Goal: Entertainment & Leisure: Consume media (video, audio)

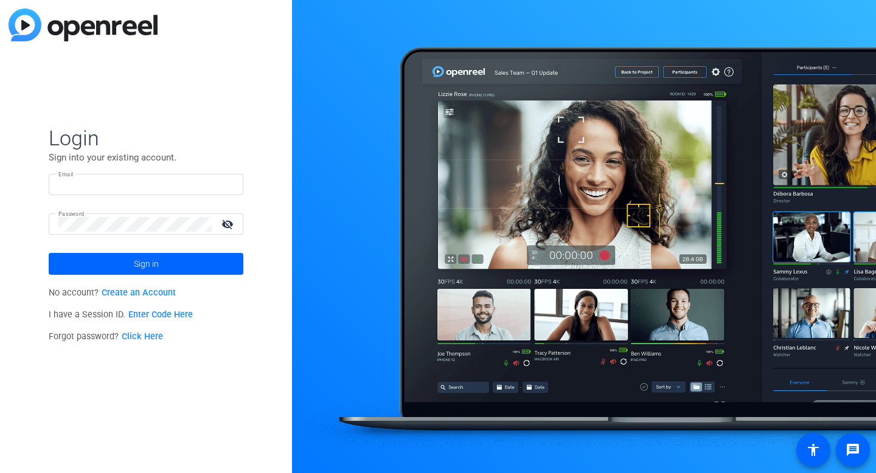
type input "[EMAIL_ADDRESS][DOMAIN_NAME]"
click at [109, 181] on input "[EMAIL_ADDRESS][DOMAIN_NAME]" at bounding box center [145, 185] width 175 height 15
click at [224, 180] on img at bounding box center [223, 185] width 9 height 15
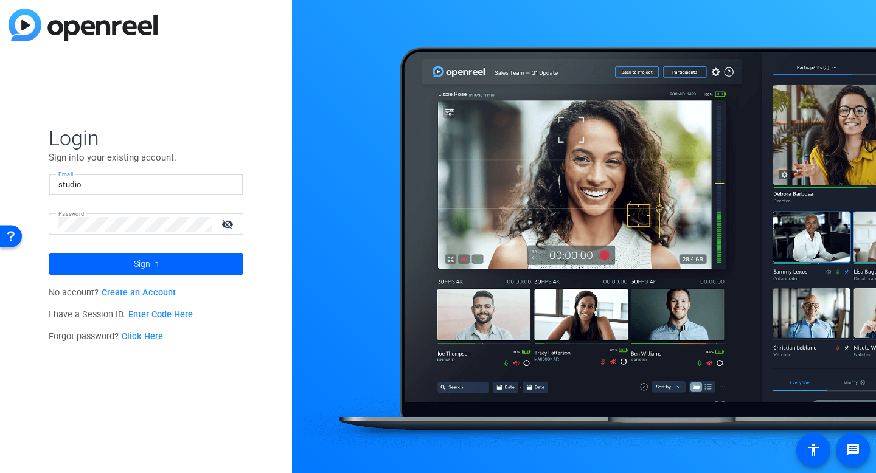
click at [265, 120] on div "Login Sign into your existing account. Email studio Password visibility_off Sig…" at bounding box center [146, 236] width 292 height 473
click at [103, 179] on input "studio" at bounding box center [145, 185] width 175 height 15
click at [220, 184] on img at bounding box center [223, 185] width 9 height 15
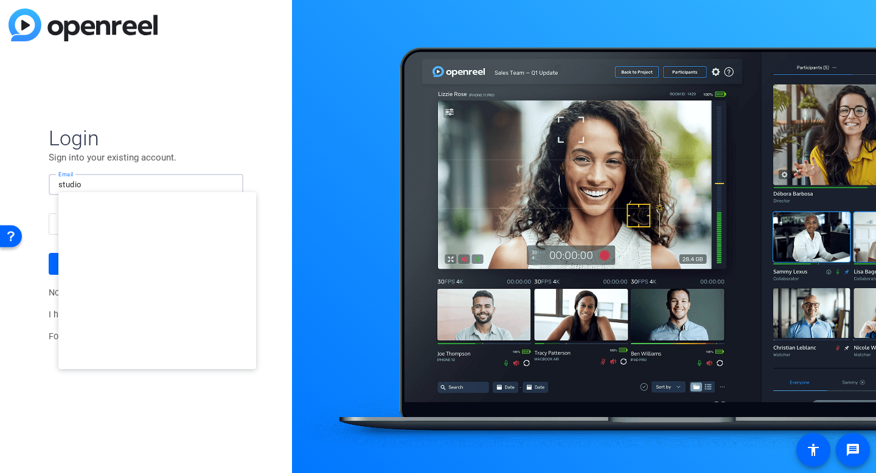
type input "[EMAIL_ADDRESS][DOMAIN_NAME]"
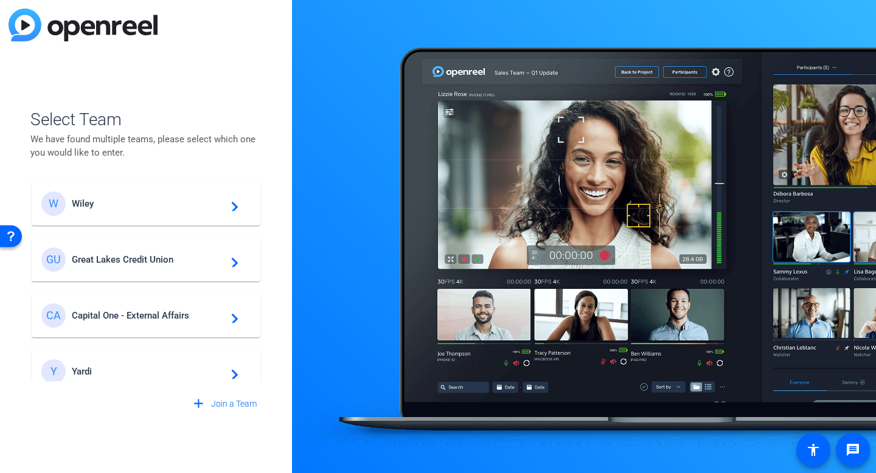
click at [118, 261] on span "Great Lakes Credit Union" at bounding box center [148, 259] width 152 height 11
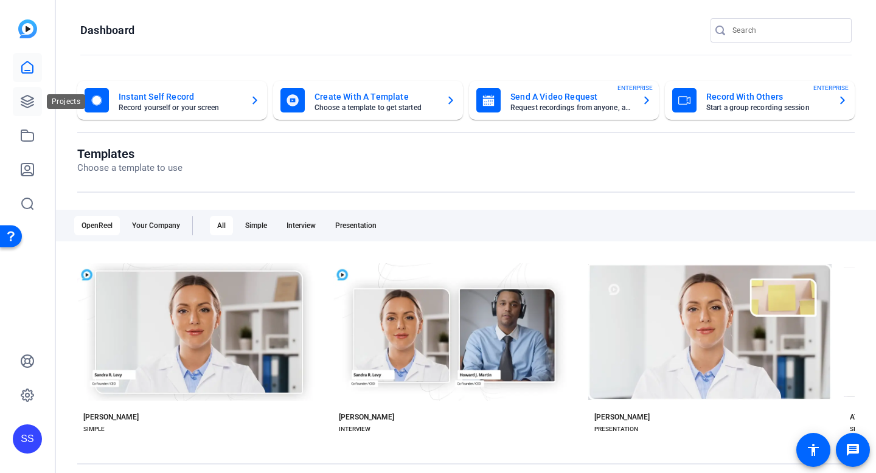
click at [31, 99] on icon at bounding box center [27, 101] width 12 height 12
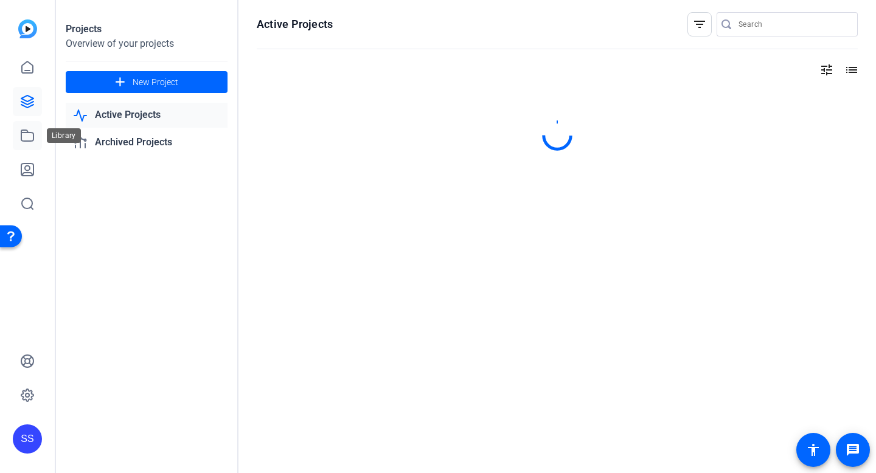
click at [29, 141] on icon at bounding box center [27, 135] width 12 height 11
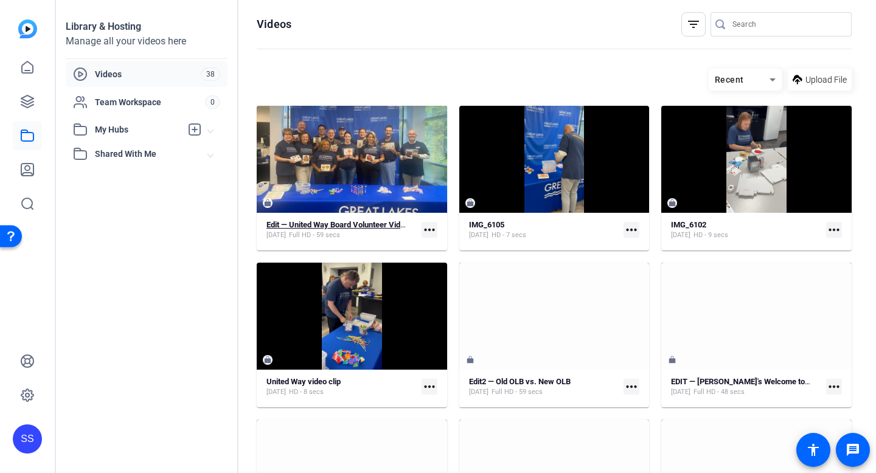
click at [310, 223] on strong "Edit — United Way Board Volunteer Video" at bounding box center [337, 224] width 142 height 9
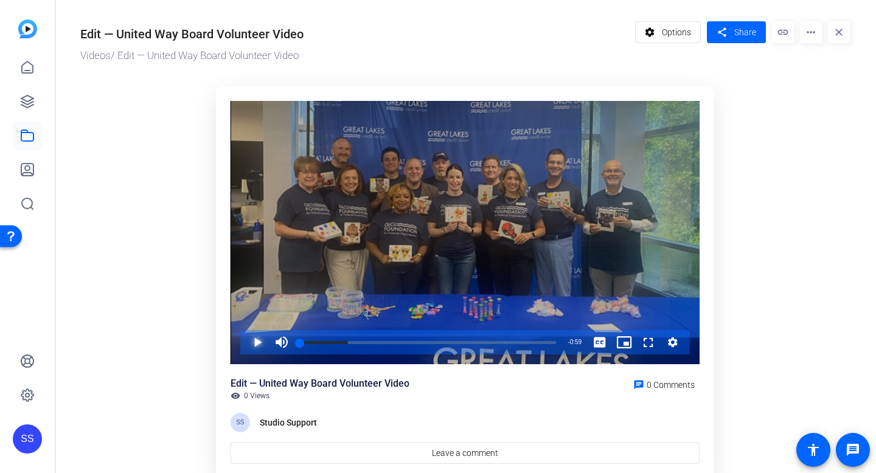
click at [245, 349] on span "Video Player" at bounding box center [245, 342] width 0 height 24
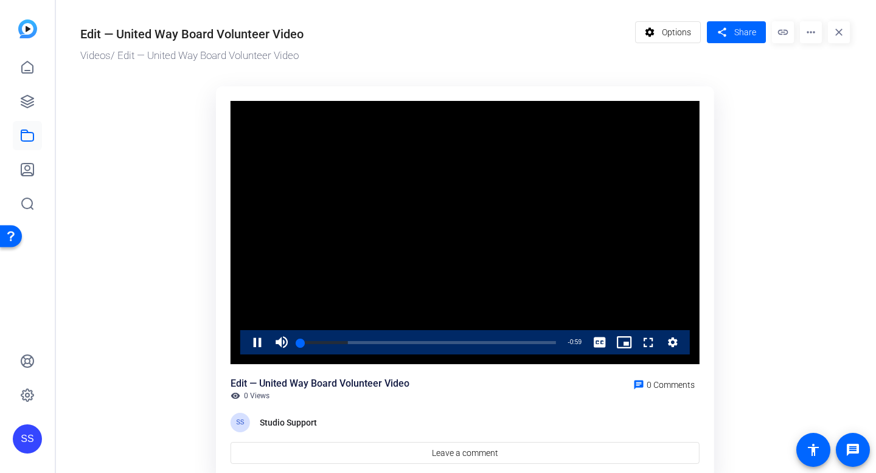
click at [185, 347] on ktd-grid "Video Player is loading. Play Video Pause Mute Current Time 0:00 / Duration 0:5…" at bounding box center [464, 282] width 769 height 407
click at [245, 345] on span "Video Player" at bounding box center [245, 342] width 0 height 24
click at [245, 341] on span "Video Player" at bounding box center [245, 342] width 0 height 24
click at [161, 344] on ktd-grid "Video Player is loading. Play Video Pause Mute Current Time 0:01 / Duration 0:5…" at bounding box center [464, 282] width 769 height 407
click at [168, 319] on ktd-grid "Video Player is loading. Play Video Pause Mute Current Time 0:21 / Duration 0:5…" at bounding box center [464, 282] width 769 height 407
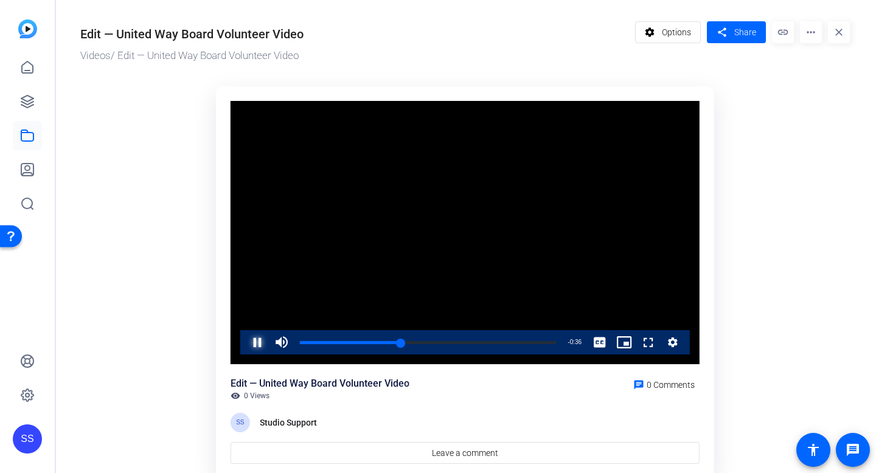
click at [245, 345] on span "Video Player" at bounding box center [245, 342] width 0 height 24
click at [245, 342] on span "Video Player" at bounding box center [245, 342] width 0 height 24
click at [478, 341] on div "Loaded : 100.00% 0:41 0:42" at bounding box center [428, 342] width 268 height 24
click at [245, 343] on span "Video Player" at bounding box center [245, 342] width 0 height 24
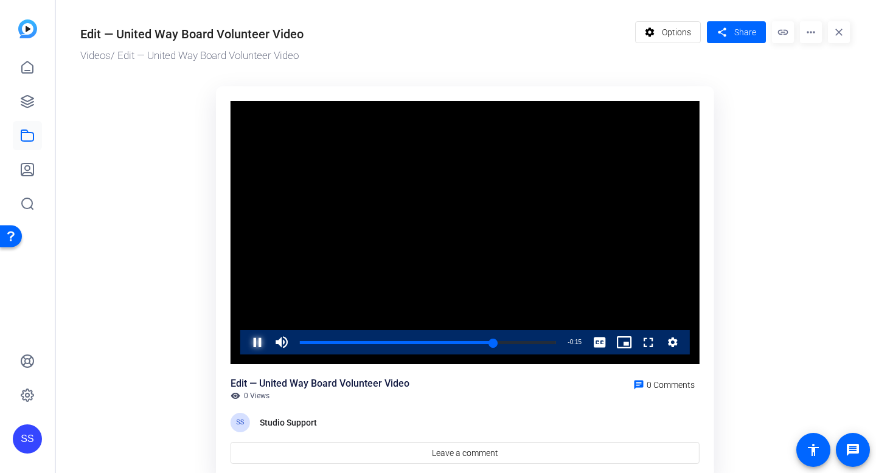
click at [245, 343] on span "Video Player" at bounding box center [245, 342] width 0 height 24
click at [480, 341] on div "Loaded : 100.00% 0:41 0:44" at bounding box center [428, 342] width 256 height 3
click at [245, 344] on span "Video Player" at bounding box center [245, 342] width 0 height 24
click at [198, 289] on ktd-grid "Video Player is loading. Play Video Pause Mute 0% Current Time 0:43 / Duration …" at bounding box center [464, 282] width 769 height 407
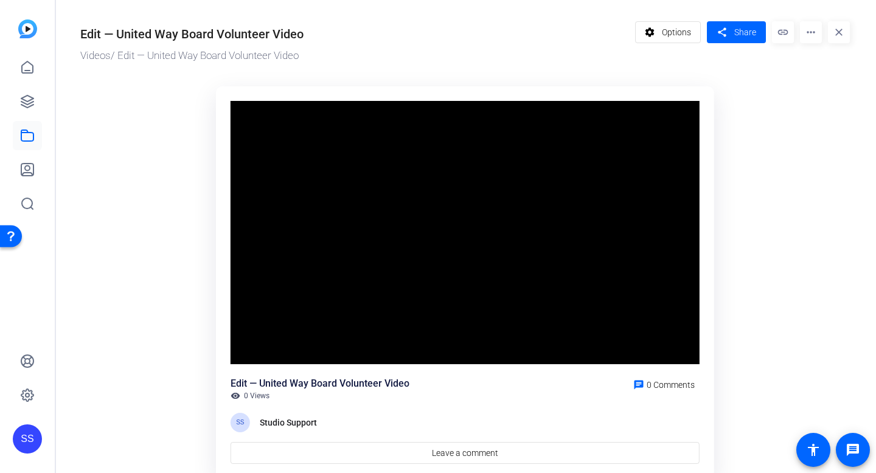
click at [198, 289] on ktd-grid "Video Player is loading. Play Video Pause Mute 0% Current Time 0:48 / Duration …" at bounding box center [464, 282] width 769 height 407
click at [195, 284] on ktd-grid "Video Player is loading. Play Video Pause Mute 0% Current Time 0:49 / Duration …" at bounding box center [464, 282] width 769 height 407
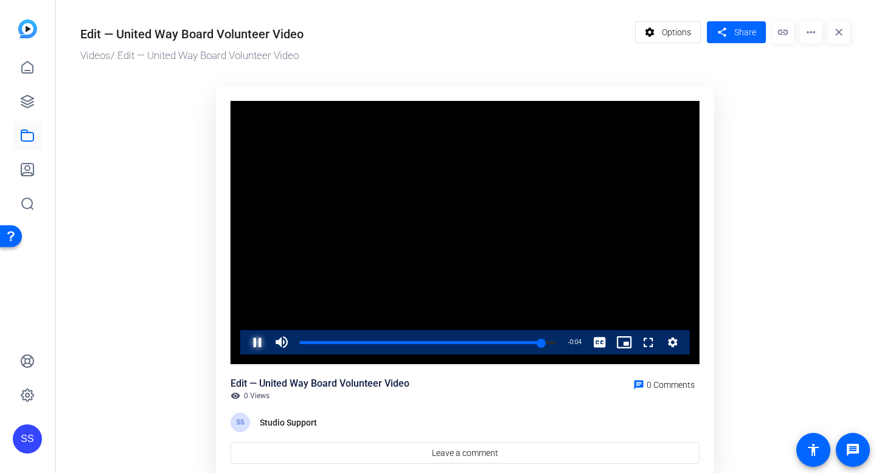
click at [245, 347] on span "Video Player" at bounding box center [245, 342] width 0 height 24
